Goal: Find specific fact

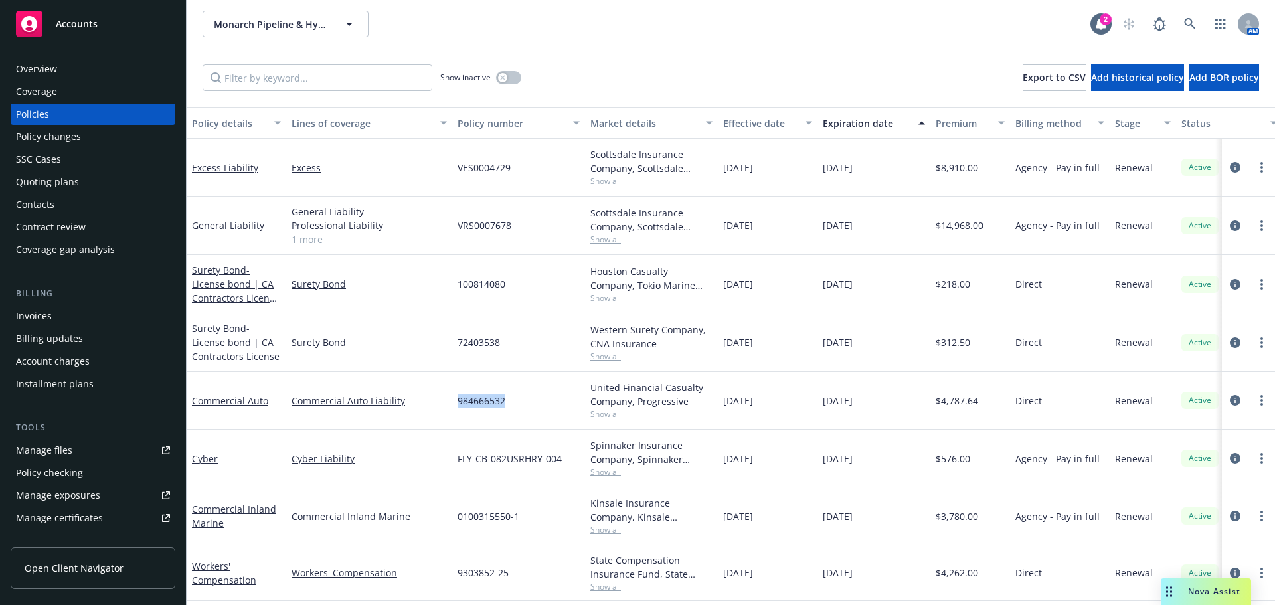
drag, startPoint x: 450, startPoint y: 403, endPoint x: 513, endPoint y: 409, distance: 63.4
click at [513, 409] on div "Commercial Auto Commercial Auto Liability 984666532 United Financial Casualty C…" at bounding box center [828, 401] width 1282 height 58
copy div "984666532"
